Goal: Use online tool/utility

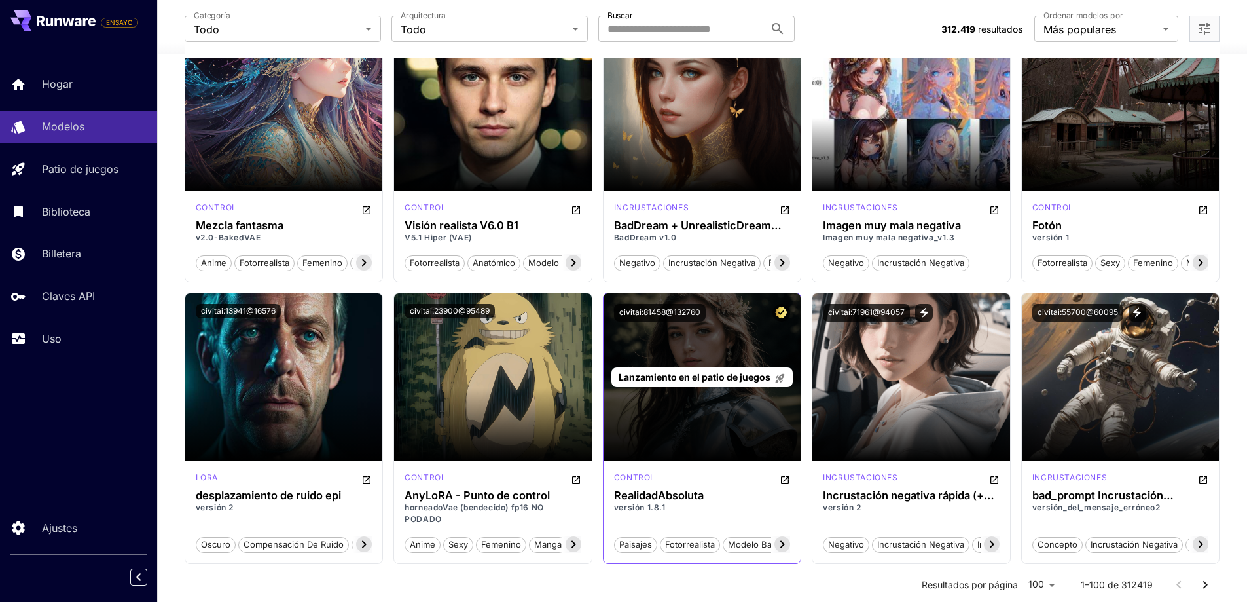
click at [702, 343] on div "Lanzamiento en el patio de juegos" at bounding box center [703, 377] width 198 height 168
click at [704, 374] on font "Lanzamiento en el patio de juegos" at bounding box center [695, 376] width 152 height 11
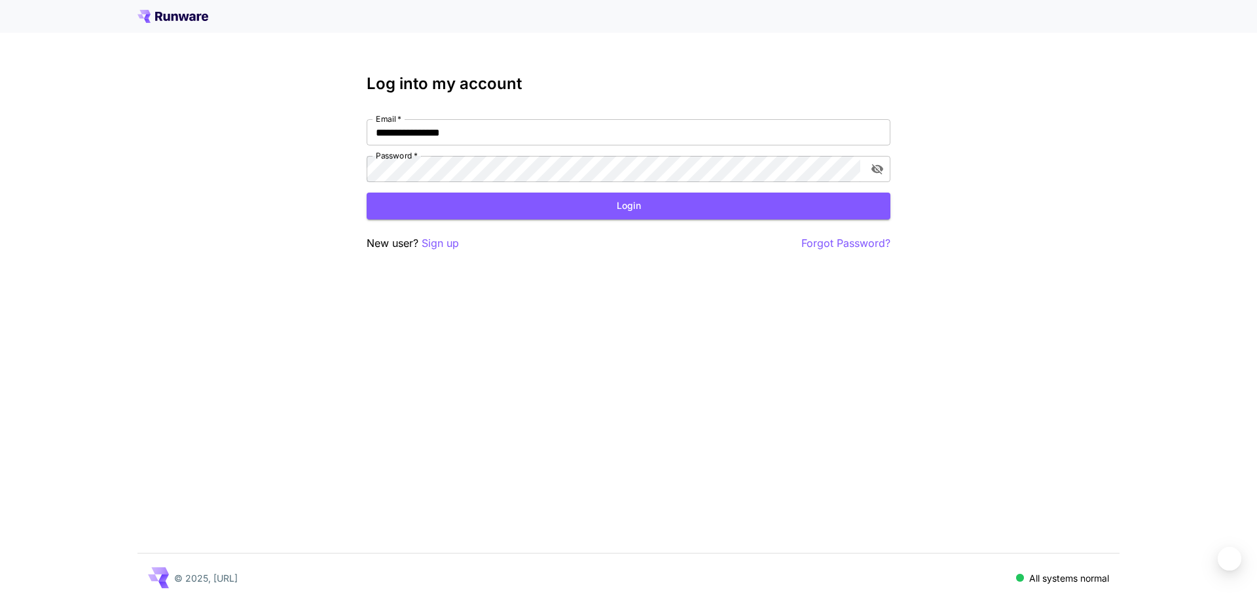
click at [627, 191] on form "**********" at bounding box center [629, 169] width 524 height 100
click at [639, 203] on button "Login" at bounding box center [629, 205] width 524 height 27
